Goal: Navigation & Orientation: Find specific page/section

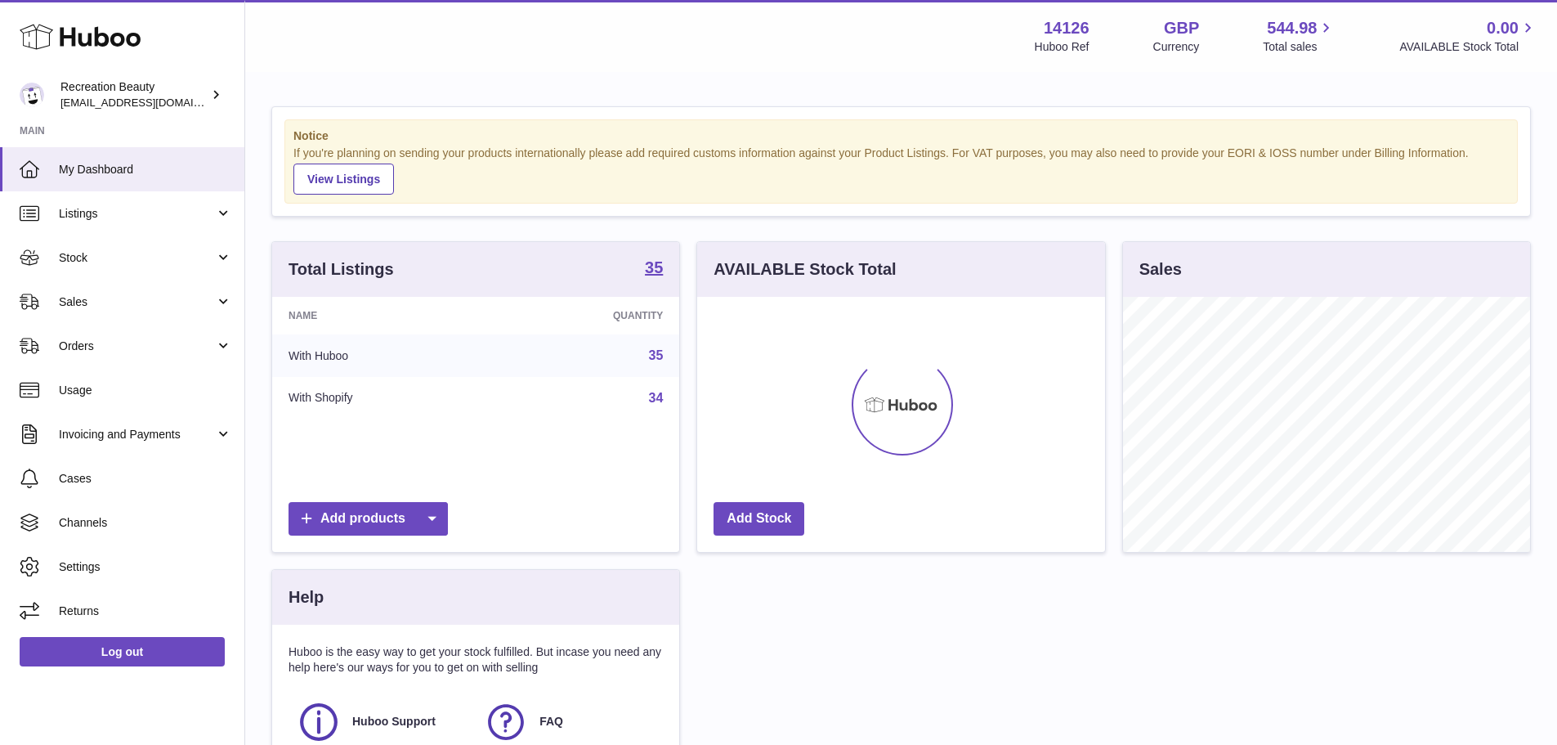
scroll to position [255, 408]
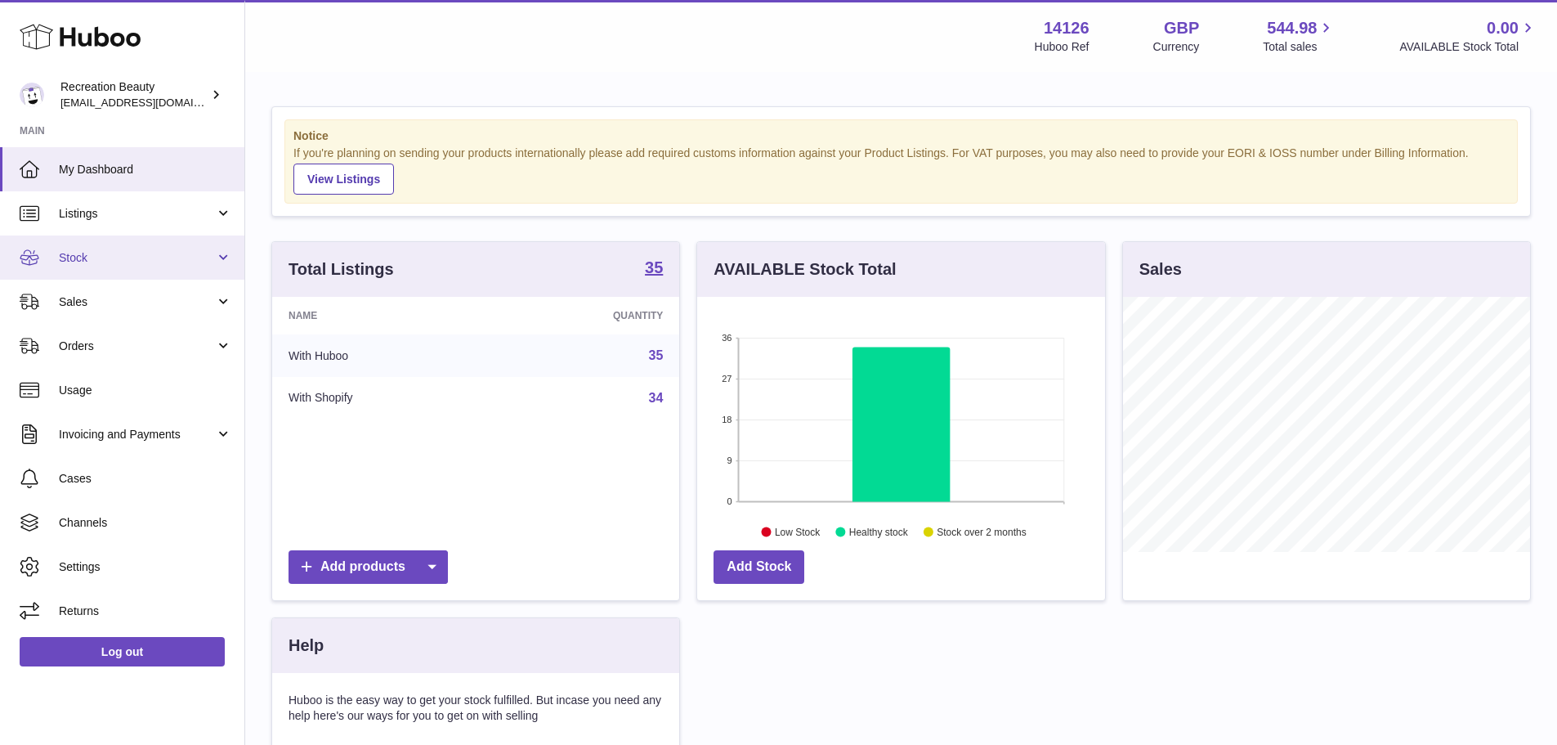
click at [115, 262] on span "Stock" at bounding box center [137, 258] width 156 height 16
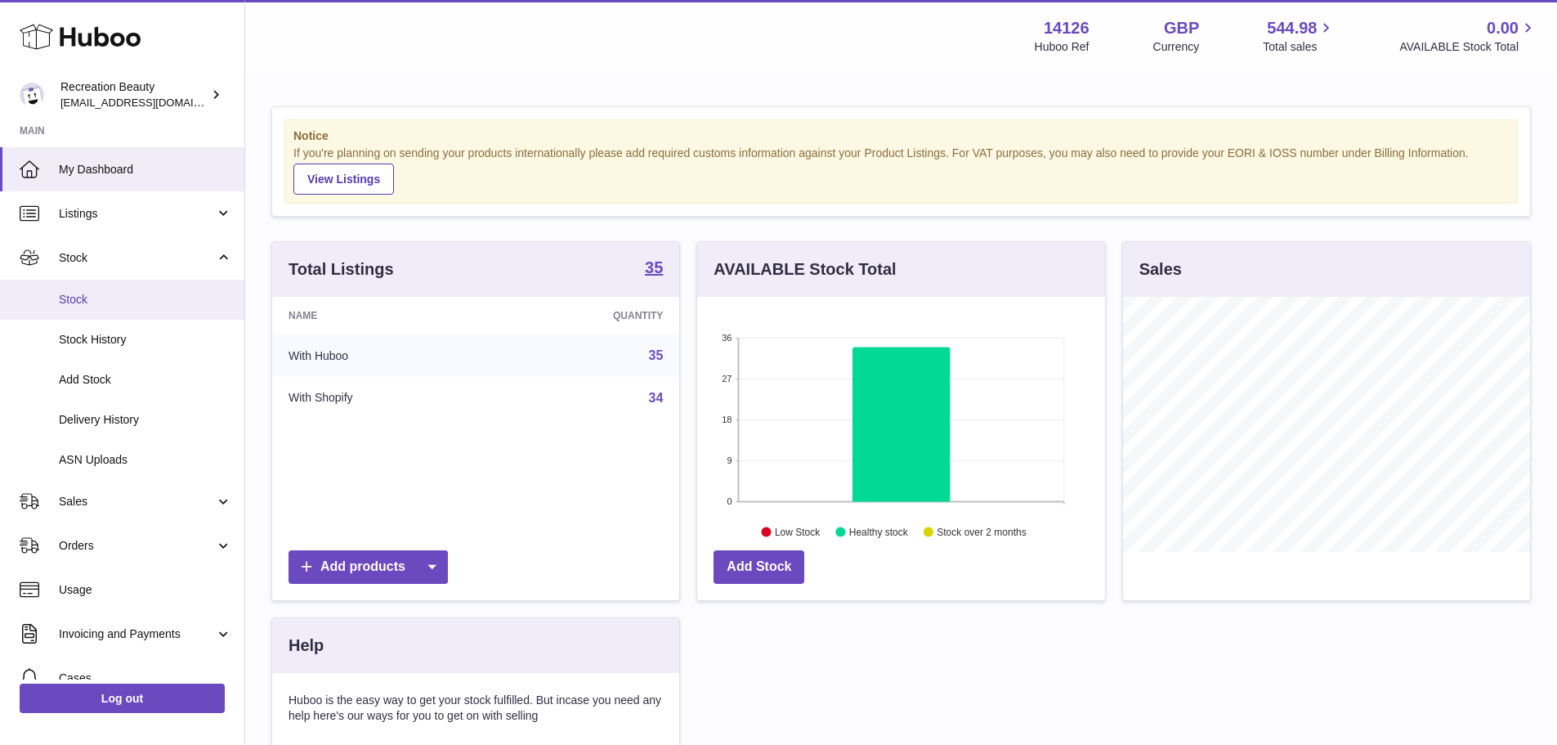
click at [126, 297] on span "Stock" at bounding box center [145, 300] width 173 height 16
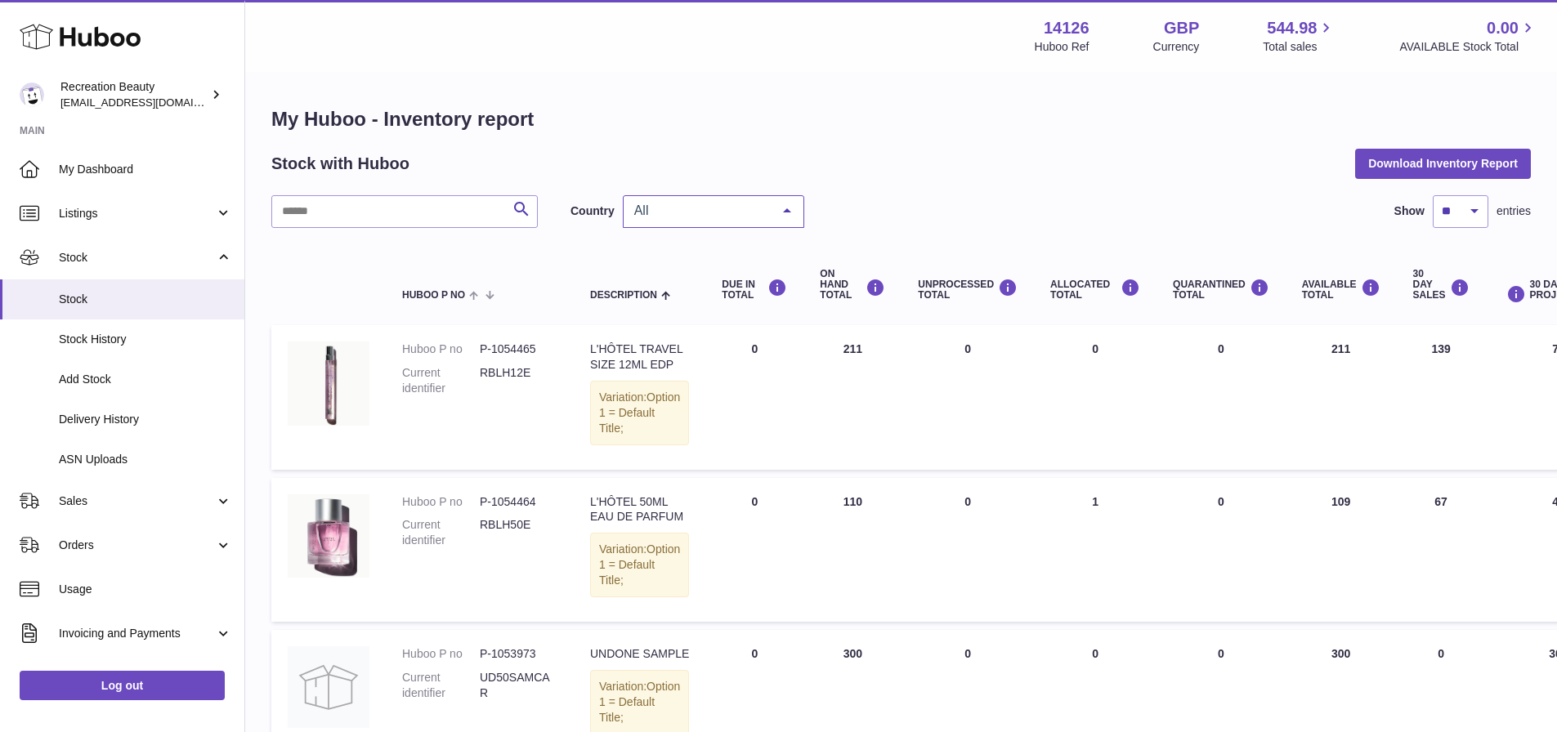
click at [795, 213] on div at bounding box center [787, 211] width 33 height 31
click at [683, 279] on span "GB" at bounding box center [714, 277] width 180 height 33
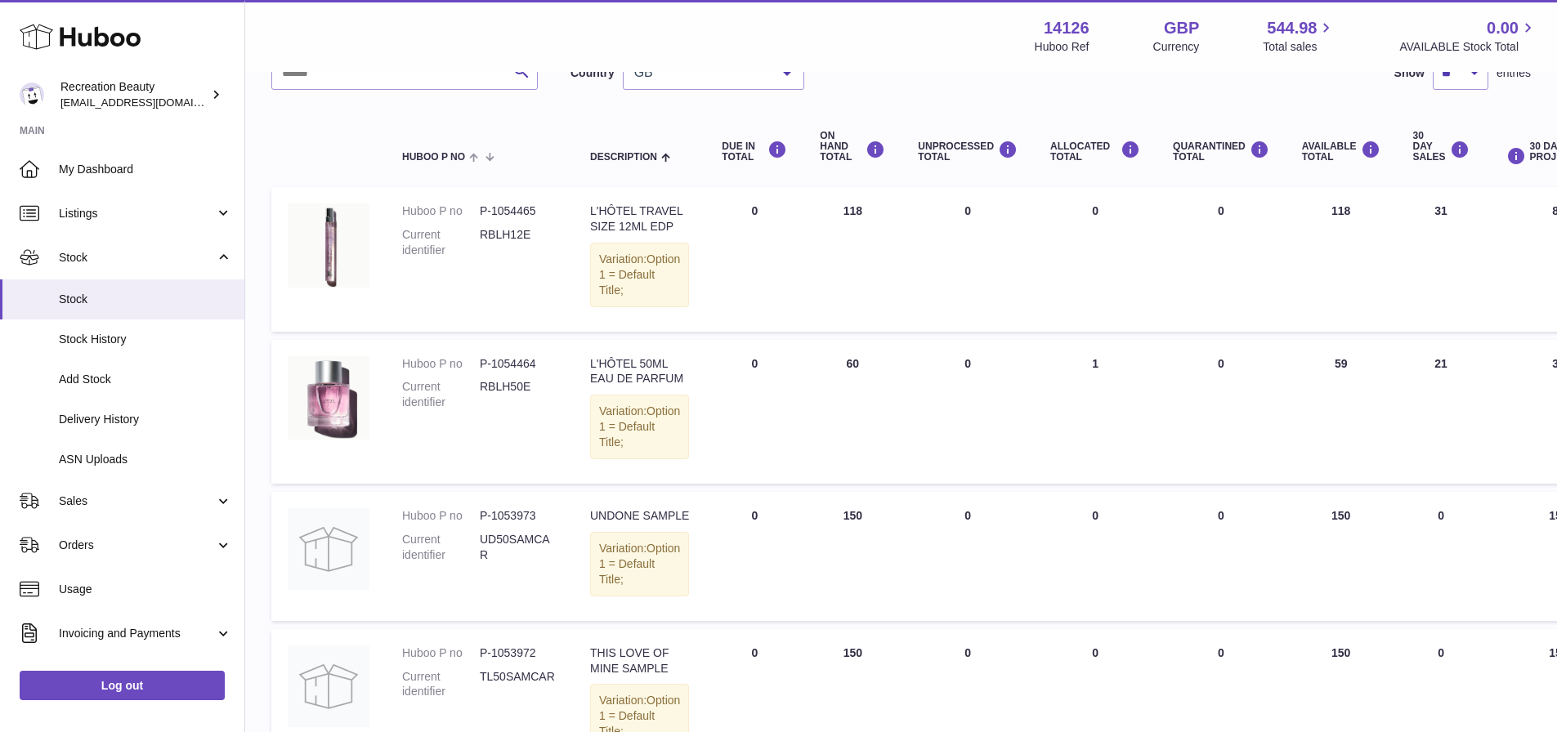
scroll to position [163, 0]
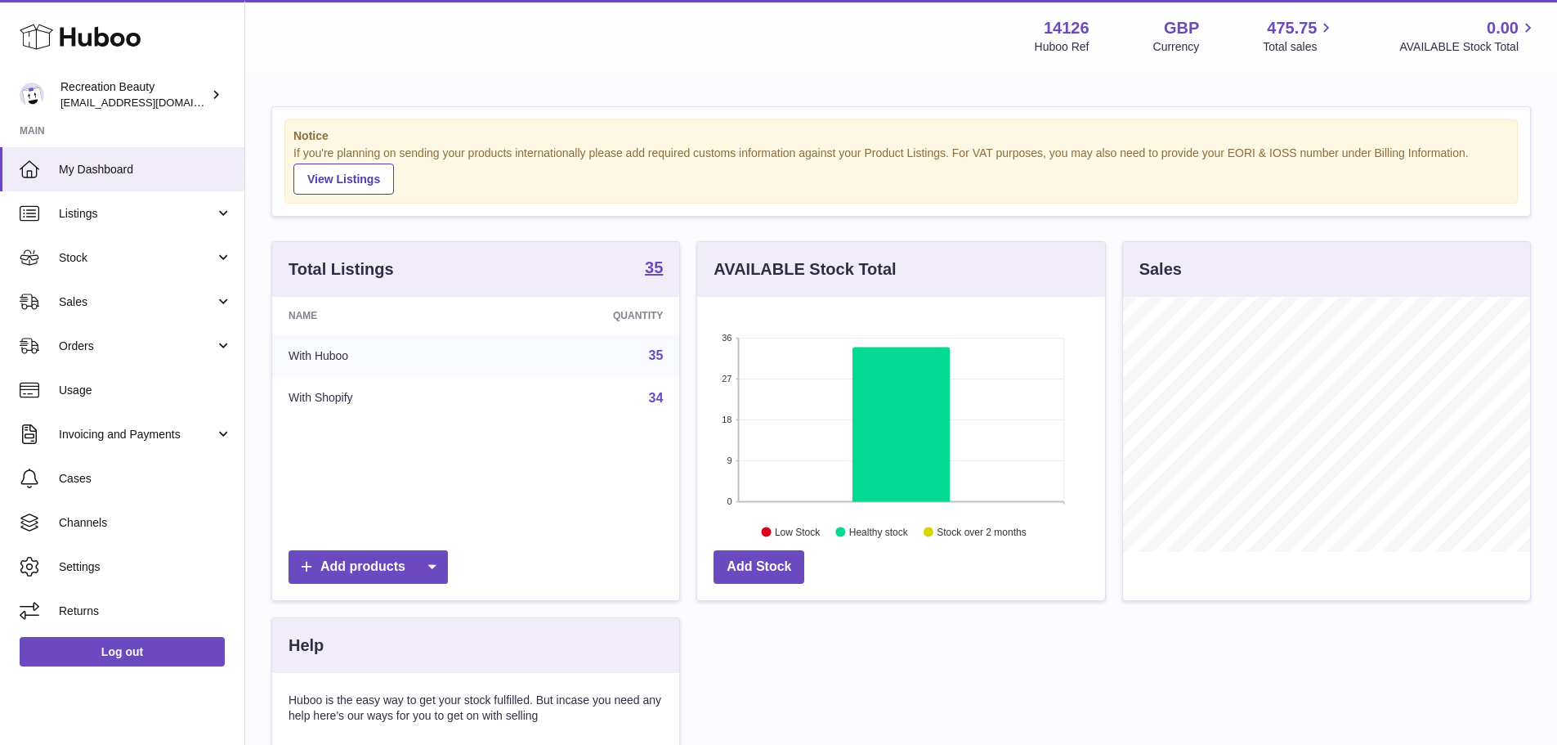
scroll to position [255, 408]
click at [74, 387] on span "Usage" at bounding box center [145, 391] width 173 height 16
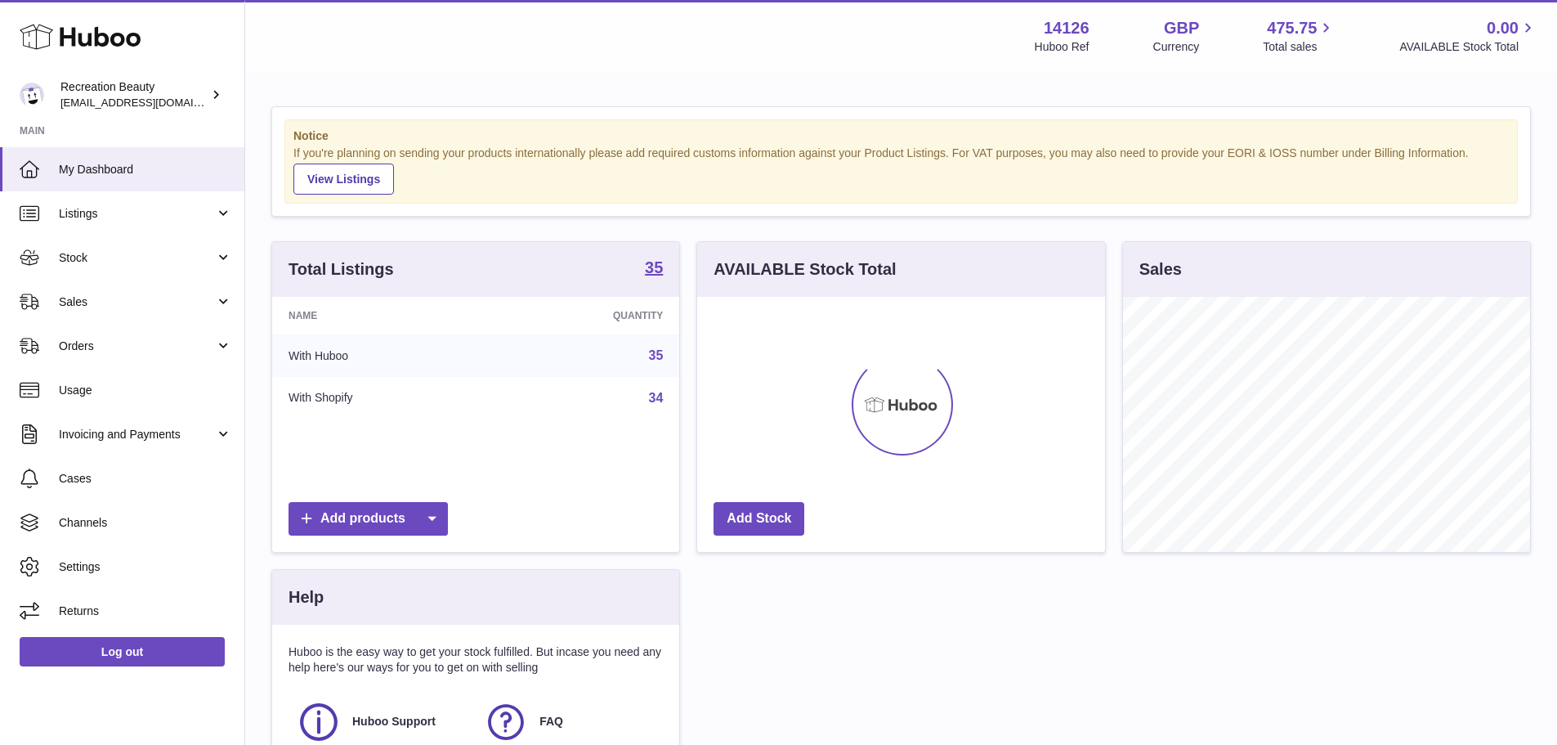
scroll to position [255, 408]
